Goal: Use online tool/utility

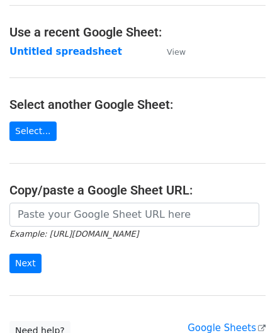
scroll to position [63, 0]
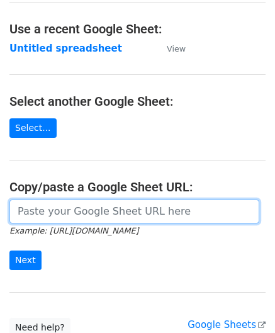
click at [57, 210] on input "url" at bounding box center [134, 211] width 250 height 24
paste input "[URL][DOMAIN_NAME]"
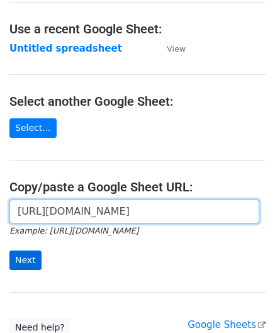
type input "[URL][DOMAIN_NAME]"
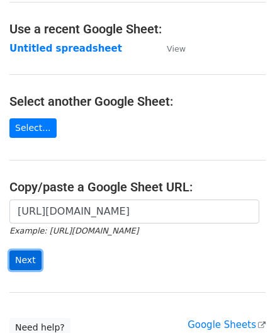
click at [26, 256] on input "Next" at bounding box center [25, 259] width 32 height 19
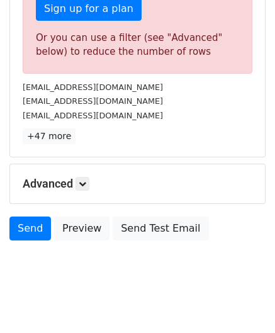
scroll to position [424, 0]
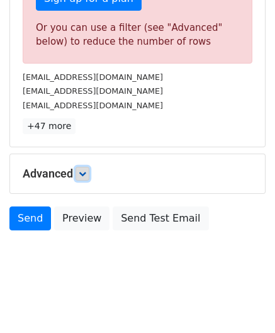
click at [89, 172] on link at bounding box center [82, 174] width 14 height 14
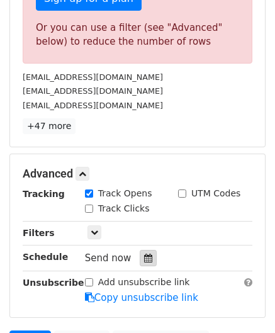
click at [144, 253] on icon at bounding box center [148, 257] width 8 height 9
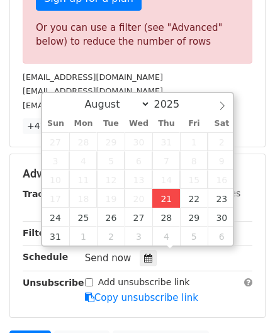
type input "[DATE] 12:00"
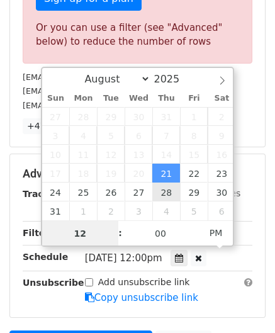
paste input "7"
type input "7"
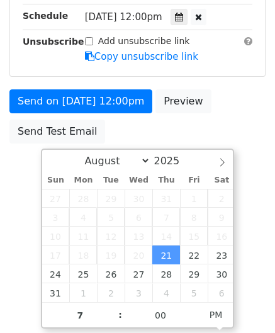
type input "[DATE] 19:00"
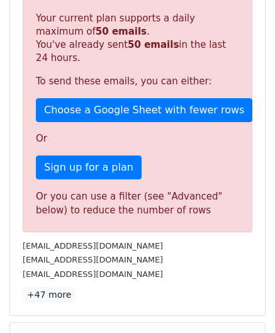
scroll to position [576, 0]
